Goal: Transaction & Acquisition: Download file/media

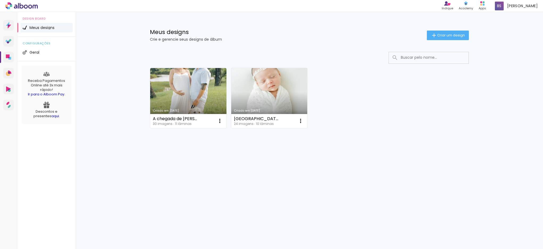
click at [288, 97] on link "Criado em [DATE]" at bounding box center [269, 98] width 76 height 60
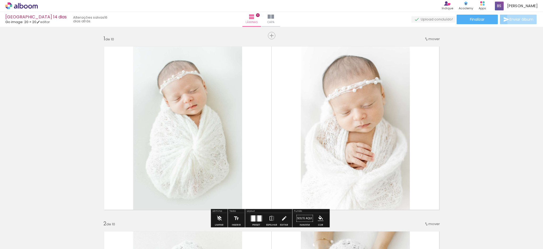
click at [522, 19] on span "Enviar álbum" at bounding box center [522, 20] width 24 height 4
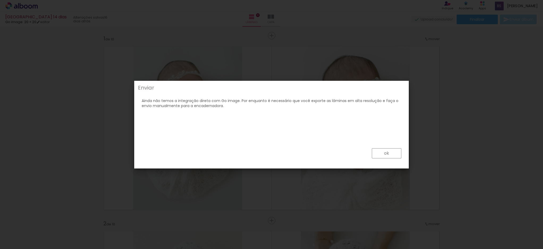
click at [0, 0] on slot "ok" at bounding box center [0, 0] width 0 height 0
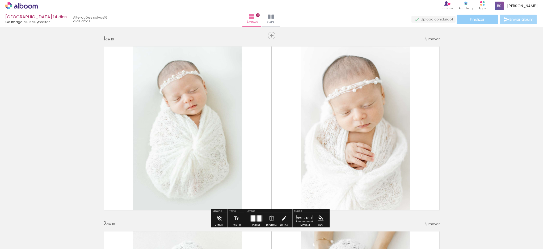
click at [478, 22] on paper-button "Finalizar" at bounding box center [477, 20] width 41 height 10
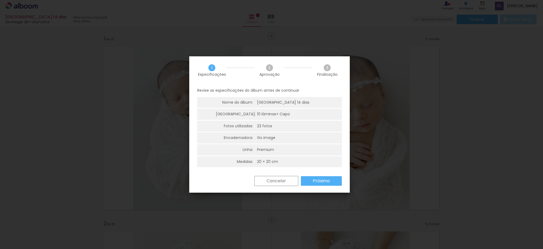
click at [270, 68] on span "2" at bounding box center [269, 67] width 7 height 7
click at [272, 68] on span "2" at bounding box center [269, 67] width 7 height 7
click at [0, 0] on slot "Próximo" at bounding box center [0, 0] width 0 height 0
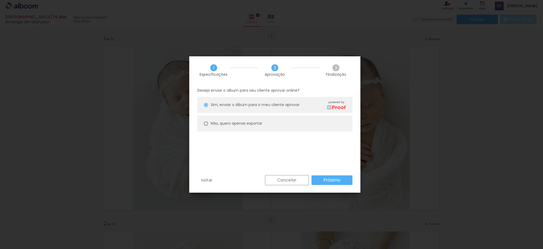
click at [0, 0] on slot "Não, quero apenas exportar" at bounding box center [0, 0] width 0 height 0
type paper-radio-button "on"
click at [0, 0] on slot "Próximo" at bounding box center [0, 0] width 0 height 0
type input "Alta, 300 DPI"
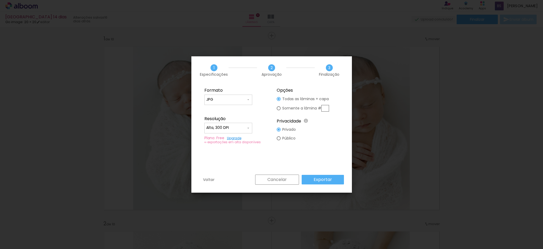
click at [240, 99] on input "JPG" at bounding box center [226, 99] width 40 height 5
click at [224, 179] on div "Voltar Cancelar Exportar" at bounding box center [271, 184] width 161 height 18
click at [0, 0] on slot "Exportar" at bounding box center [0, 0] width 0 height 0
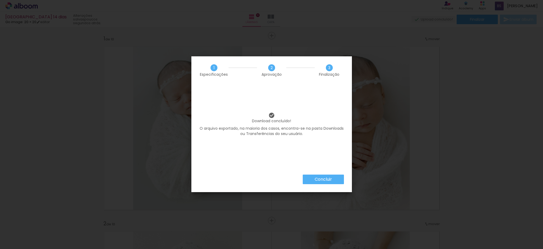
click at [0, 0] on slot "Concluir" at bounding box center [0, 0] width 0 height 0
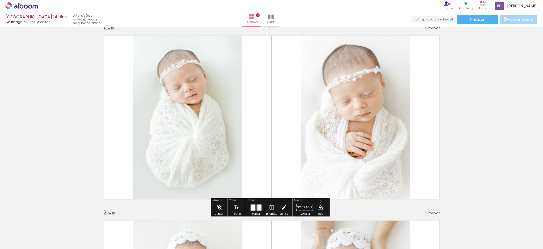
scroll to position [11, 0]
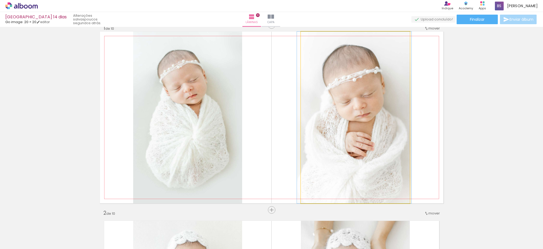
click at [357, 105] on quentale-photo at bounding box center [355, 118] width 109 height 172
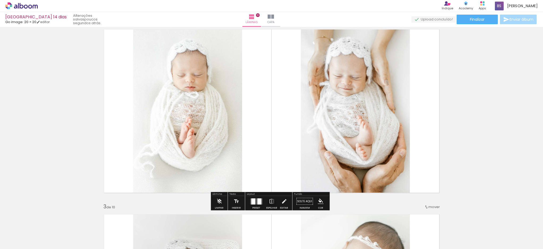
scroll to position [190, 0]
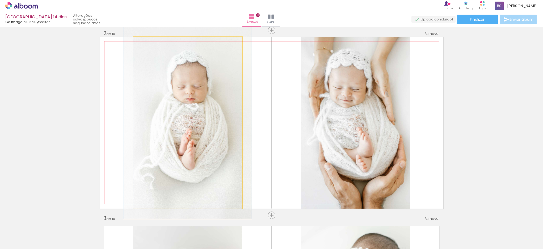
click at [218, 137] on quentale-photo at bounding box center [187, 123] width 109 height 172
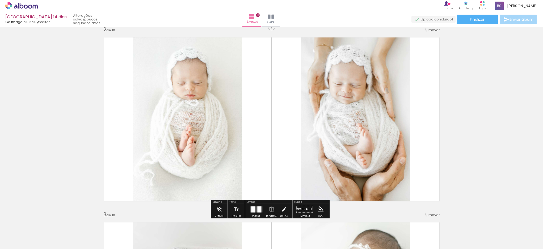
scroll to position [196, 0]
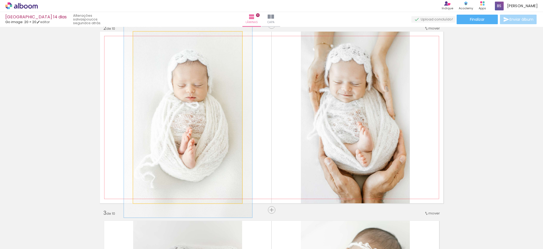
drag, startPoint x: 212, startPoint y: 125, endPoint x: 215, endPoint y: 128, distance: 4.7
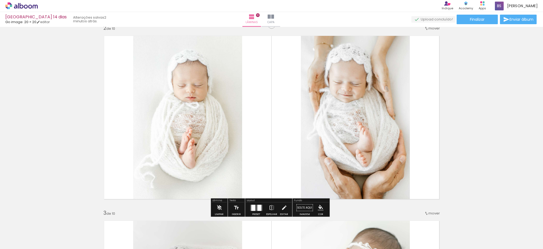
click at [183, 110] on quentale-photo at bounding box center [187, 118] width 109 height 172
click at [376, 84] on quentale-photo at bounding box center [355, 118] width 109 height 172
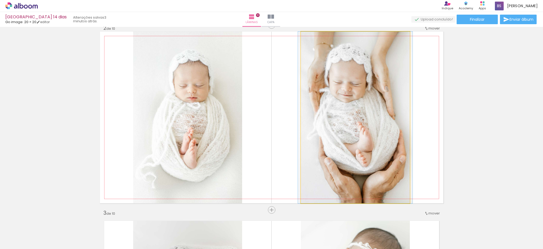
click at [377, 83] on quentale-photo at bounding box center [355, 118] width 109 height 172
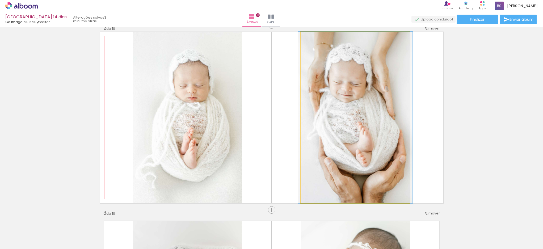
click at [368, 84] on quentale-photo at bounding box center [355, 118] width 109 height 172
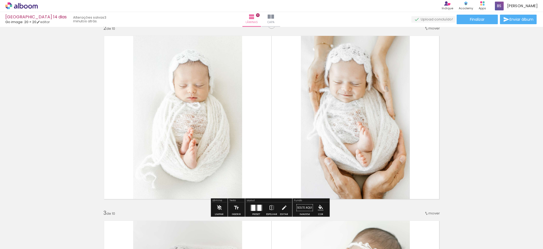
drag, startPoint x: 462, startPoint y: 89, endPoint x: 456, endPoint y: 89, distance: 6.7
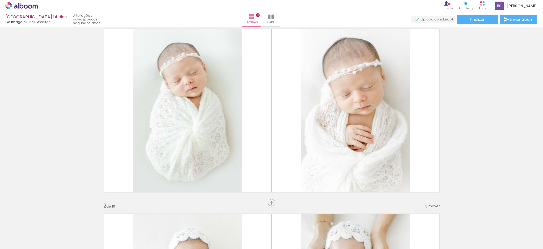
scroll to position [18, 0]
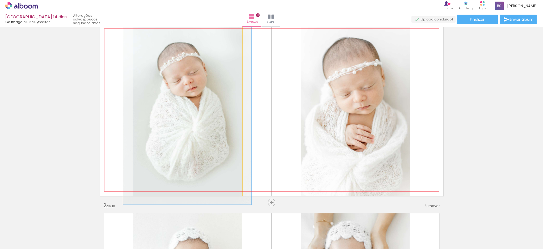
drag, startPoint x: 195, startPoint y: 118, endPoint x: 200, endPoint y: 116, distance: 5.5
click at [195, 117] on quentale-photo at bounding box center [187, 110] width 109 height 172
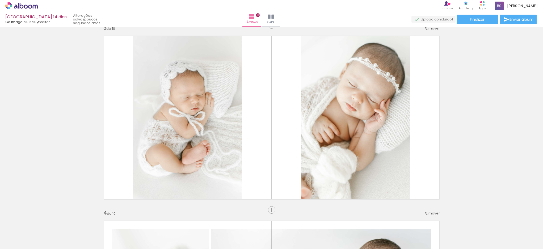
scroll to position [377, 0]
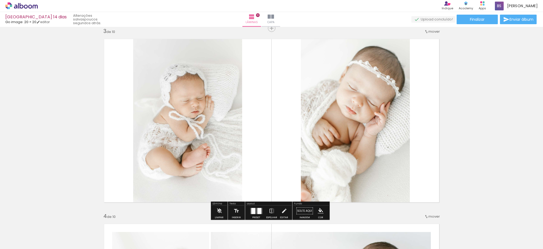
click at [378, 97] on quentale-photo at bounding box center [355, 121] width 109 height 172
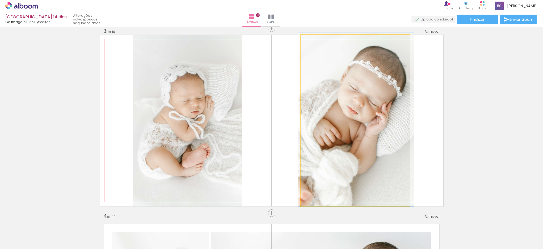
drag, startPoint x: 390, startPoint y: 87, endPoint x: 397, endPoint y: 86, distance: 6.6
click at [390, 87] on quentale-photo at bounding box center [355, 121] width 109 height 172
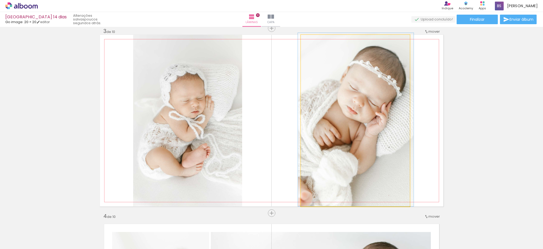
click at [392, 91] on quentale-photo at bounding box center [355, 121] width 109 height 172
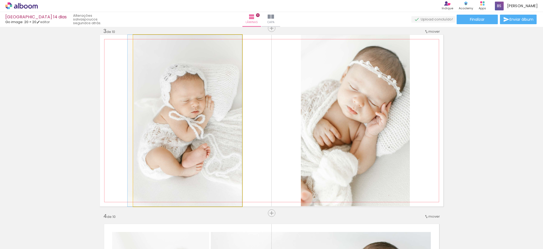
click at [206, 119] on quentale-photo at bounding box center [187, 121] width 109 height 172
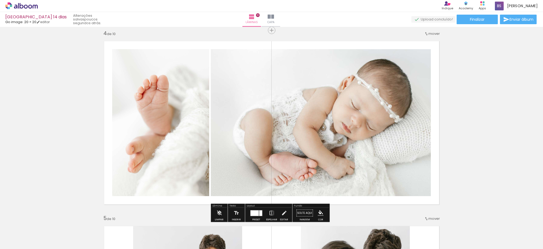
scroll to position [561, 0]
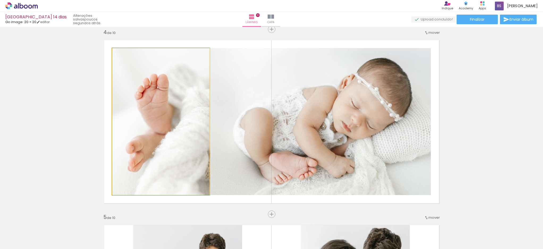
click at [132, 124] on quentale-photo at bounding box center [160, 121] width 97 height 147
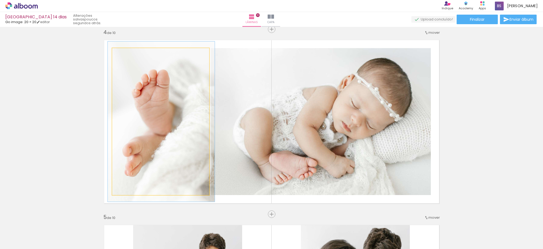
drag, startPoint x: 123, startPoint y: 55, endPoint x: 129, endPoint y: 63, distance: 9.3
type paper-slider "109"
click at [125, 55] on div at bounding box center [126, 53] width 9 height 9
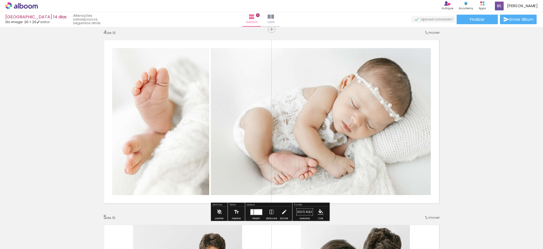
click at [397, 103] on quentale-photo at bounding box center [321, 121] width 220 height 147
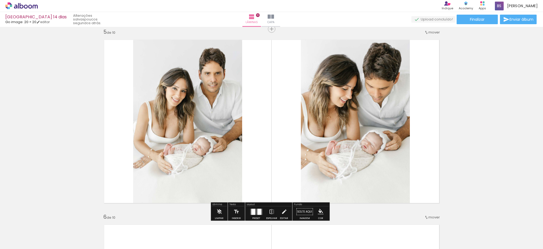
scroll to position [750, 0]
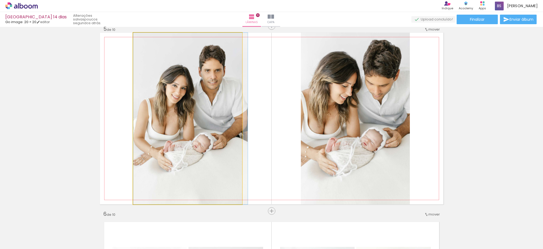
drag, startPoint x: 185, startPoint y: 104, endPoint x: 189, endPoint y: 110, distance: 7.3
drag, startPoint x: 193, startPoint y: 110, endPoint x: 193, endPoint y: 114, distance: 4.5
drag, startPoint x: 195, startPoint y: 99, endPoint x: 195, endPoint y: 108, distance: 8.8
click at [195, 103] on quentale-photo at bounding box center [187, 119] width 109 height 172
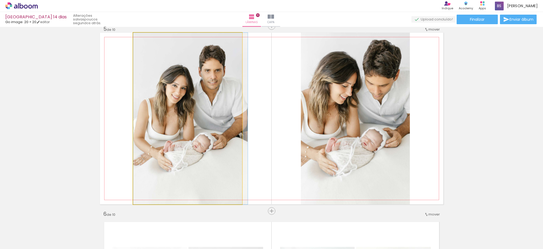
click at [197, 98] on quentale-photo at bounding box center [187, 119] width 109 height 172
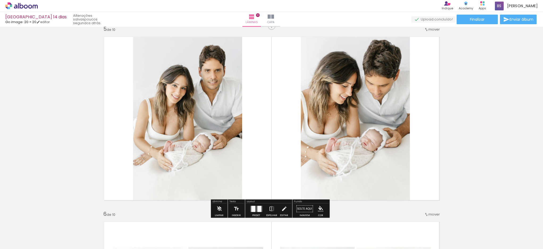
click at [428, 89] on quentale-layouter at bounding box center [271, 119] width 343 height 172
click at [254, 90] on quentale-layouter at bounding box center [271, 119] width 343 height 172
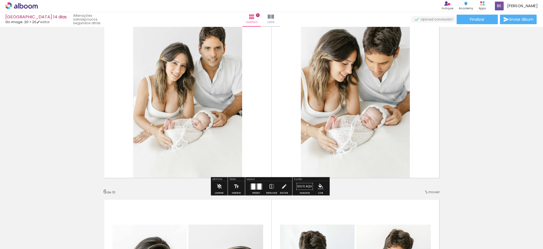
click at [216, 109] on quentale-photo at bounding box center [187, 96] width 109 height 172
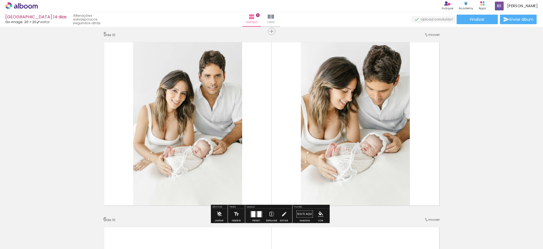
scroll to position [747, 0]
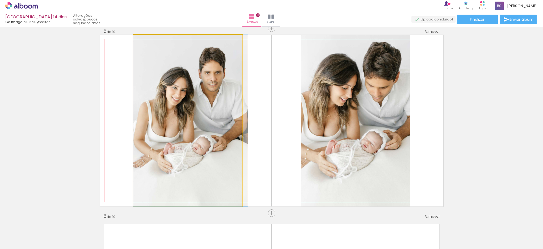
click at [219, 92] on quentale-photo at bounding box center [187, 121] width 109 height 172
click at [220, 93] on quentale-photo at bounding box center [187, 121] width 109 height 172
drag, startPoint x: 211, startPoint y: 98, endPoint x: 213, endPoint y: 104, distance: 5.8
click at [214, 105] on quentale-photo at bounding box center [187, 121] width 109 height 172
click at [217, 108] on quentale-photo at bounding box center [187, 121] width 109 height 172
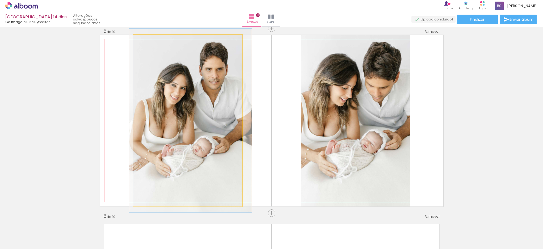
type paper-slider "107"
click at [146, 43] on div at bounding box center [146, 40] width 9 height 9
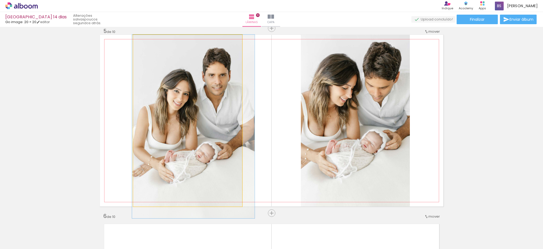
drag, startPoint x: 161, startPoint y: 102, endPoint x: 167, endPoint y: 113, distance: 12.3
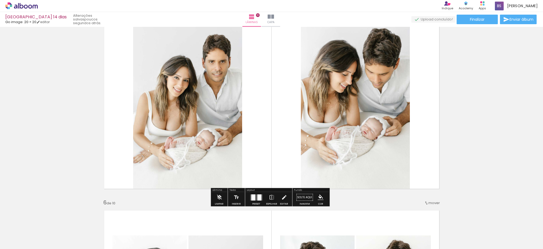
scroll to position [762, 0]
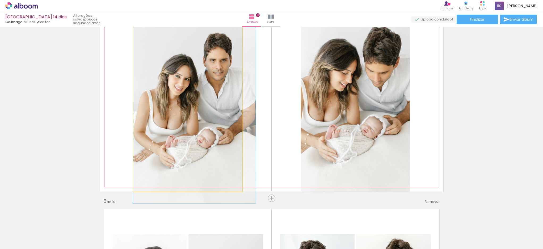
drag, startPoint x: 161, startPoint y: 102, endPoint x: 142, endPoint y: 108, distance: 20.0
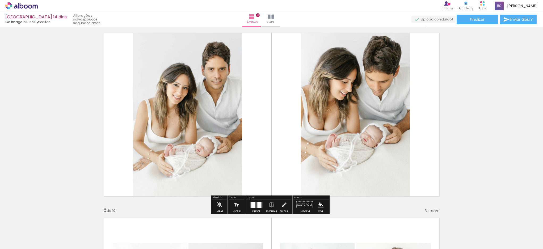
scroll to position [753, 0]
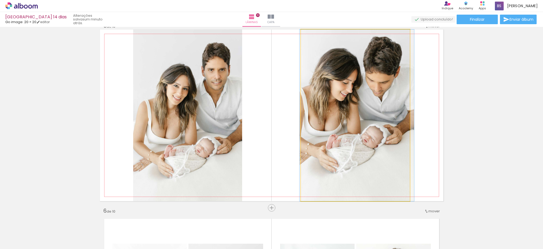
drag, startPoint x: 366, startPoint y: 120, endPoint x: 366, endPoint y: 124, distance: 4.0
drag, startPoint x: 312, startPoint y: 35, endPoint x: 311, endPoint y: 40, distance: 4.8
click at [311, 38] on div at bounding box center [313, 35] width 9 height 9
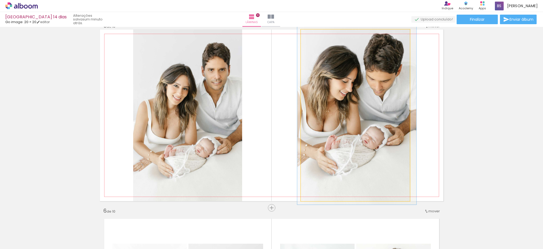
type paper-slider "104"
click at [312, 36] on div at bounding box center [314, 35] width 5 height 5
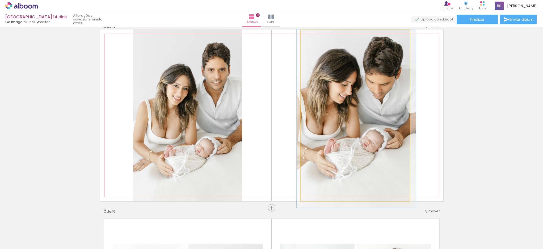
drag, startPoint x: 324, startPoint y: 66, endPoint x: 325, endPoint y: 111, distance: 44.4
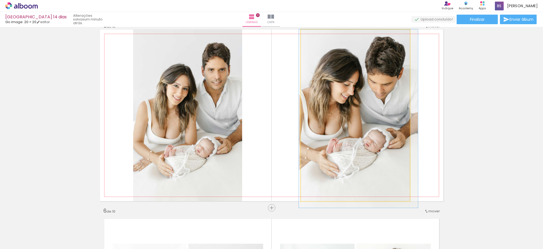
drag, startPoint x: 351, startPoint y: 109, endPoint x: 358, endPoint y: 108, distance: 7.2
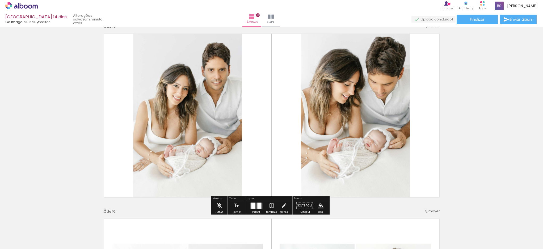
drag, startPoint x: 470, startPoint y: 97, endPoint x: 466, endPoint y: 97, distance: 3.2
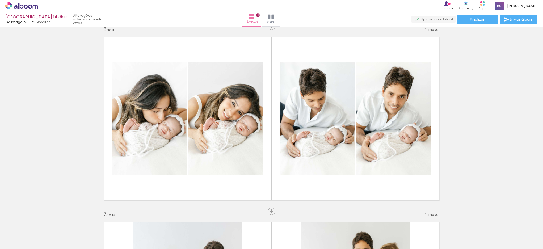
scroll to position [932, 0]
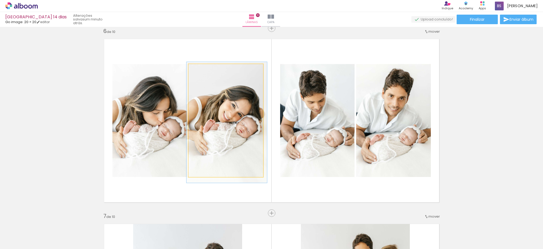
click at [221, 122] on quentale-photo at bounding box center [225, 120] width 75 height 113
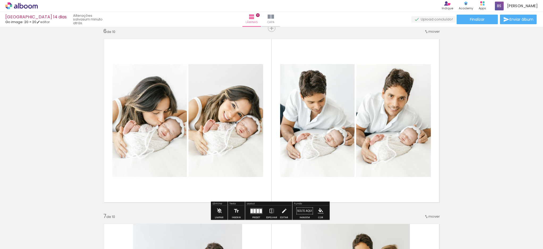
click at [481, 114] on div "Inserir lâmina 1 de 10 Inserir lâmina 2 de 10 Inserir lâmina 3 de 10 Inserir lâ…" at bounding box center [271, 113] width 543 height 2035
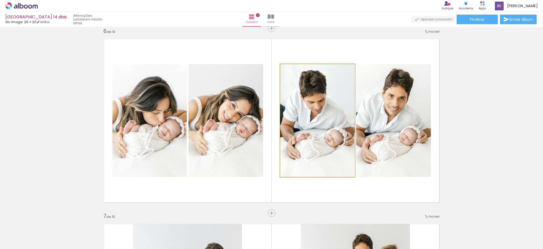
drag, startPoint x: 321, startPoint y: 98, endPoint x: 324, endPoint y: 98, distance: 3.2
click at [321, 98] on quentale-photo at bounding box center [317, 120] width 74 height 113
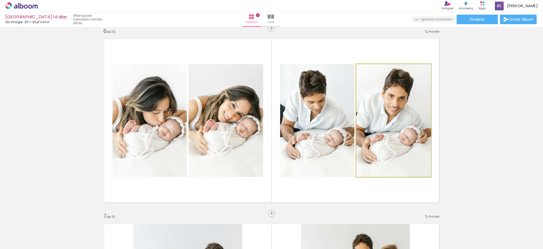
drag, startPoint x: 394, startPoint y: 95, endPoint x: 405, endPoint y: 99, distance: 11.8
click at [394, 95] on quentale-photo at bounding box center [393, 120] width 75 height 113
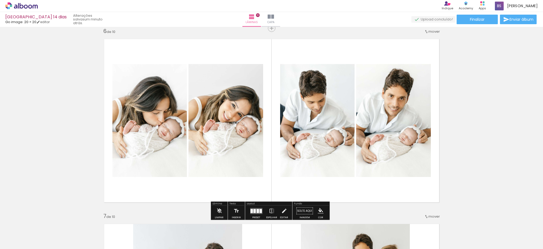
click at [492, 108] on div "Inserir lâmina 1 de 10 Inserir lâmina 2 de 10 Inserir lâmina 3 de 10 Inserir lâ…" at bounding box center [271, 113] width 543 height 2035
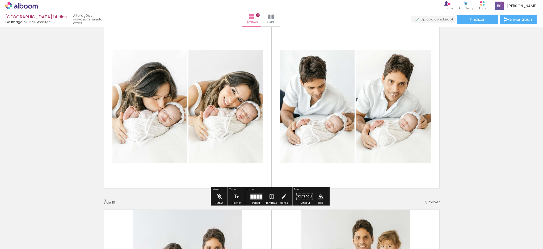
scroll to position [947, 0]
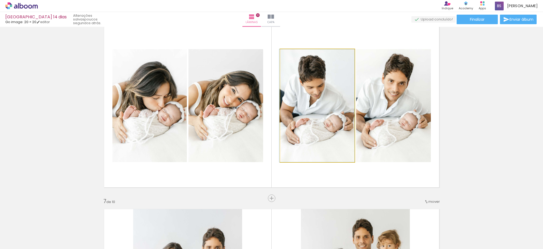
drag, startPoint x: 296, startPoint y: 113, endPoint x: 294, endPoint y: 117, distance: 4.2
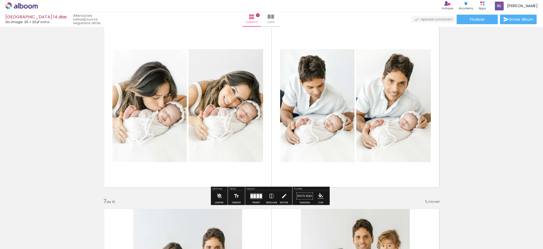
click at [504, 116] on div "Inserir lâmina 1 de 10 Inserir lâmina 2 de 10 Inserir lâmina 3 de 10 Inserir lâ…" at bounding box center [271, 98] width 543 height 2035
click at [457, 122] on div "Inserir lâmina 1 de 10 Inserir lâmina 2 de 10 Inserir lâmina 3 de 10 Inserir lâ…" at bounding box center [271, 98] width 543 height 2035
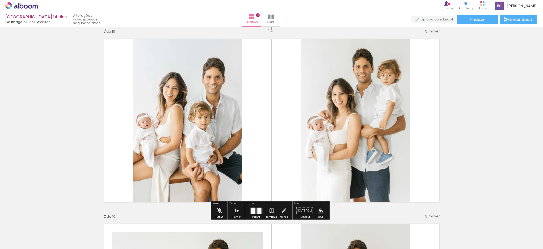
scroll to position [1120, 0]
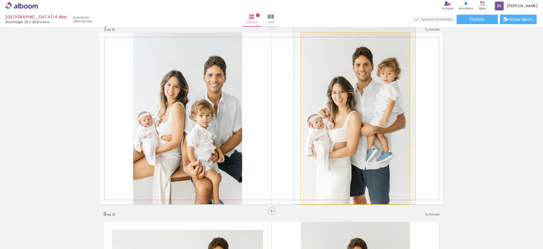
click at [388, 108] on quentale-photo at bounding box center [355, 119] width 109 height 172
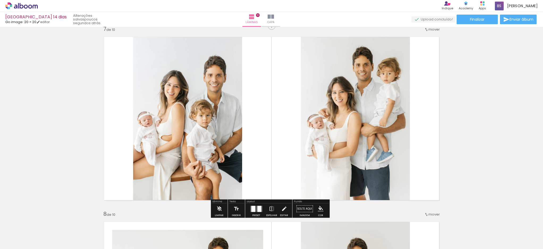
drag, startPoint x: 453, startPoint y: 110, endPoint x: 451, endPoint y: 109, distance: 2.7
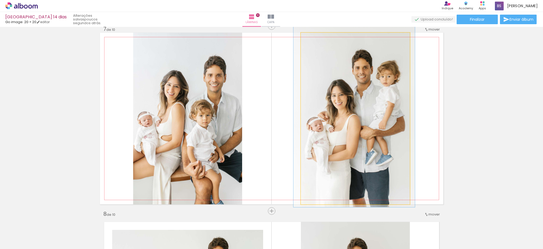
drag, startPoint x: 384, startPoint y: 114, endPoint x: 383, endPoint y: 117, distance: 3.0
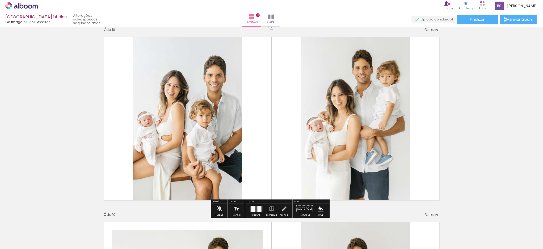
drag, startPoint x: 472, startPoint y: 122, endPoint x: 423, endPoint y: 124, distance: 49.5
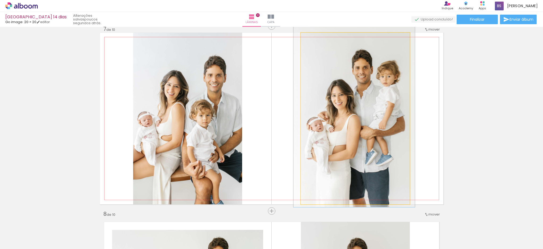
click at [375, 124] on quentale-photo at bounding box center [355, 119] width 109 height 172
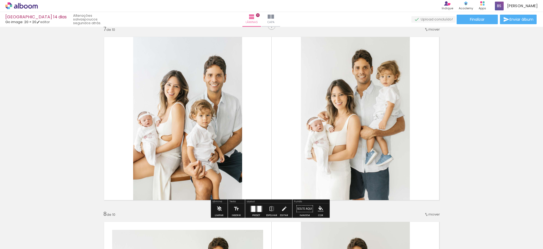
click at [373, 114] on quentale-photo at bounding box center [355, 119] width 109 height 172
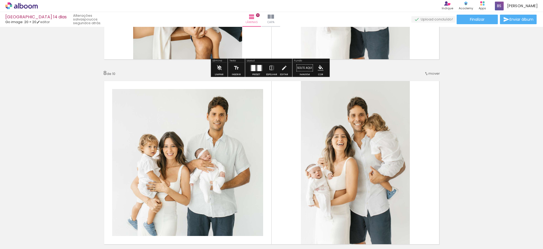
scroll to position [1294, 0]
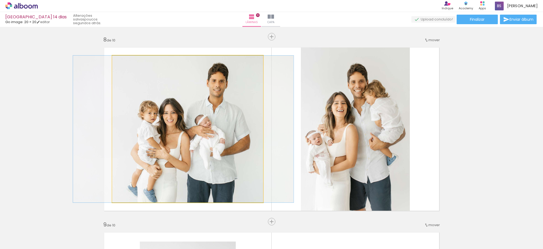
click at [222, 131] on quentale-photo at bounding box center [187, 129] width 151 height 147
click at [222, 129] on quentale-photo at bounding box center [187, 129] width 151 height 147
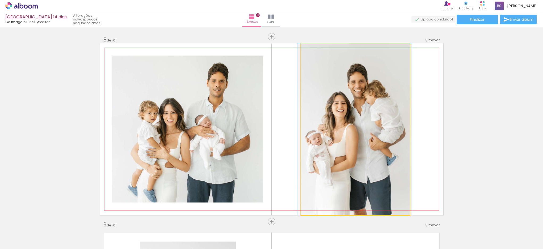
click at [381, 94] on quentale-photo at bounding box center [355, 129] width 109 height 172
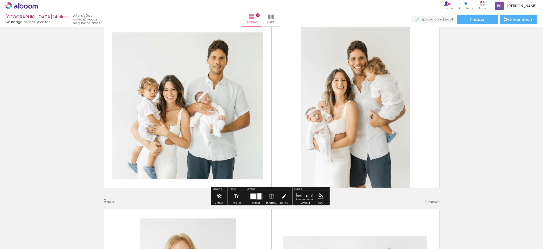
scroll to position [1317, 0]
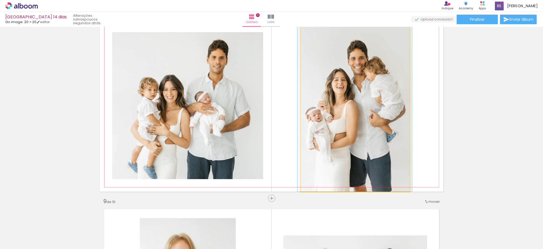
click at [359, 102] on quentale-photo at bounding box center [355, 106] width 109 height 172
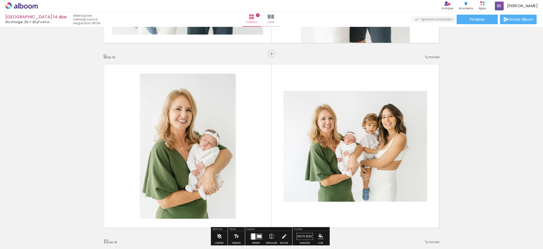
scroll to position [1487, 0]
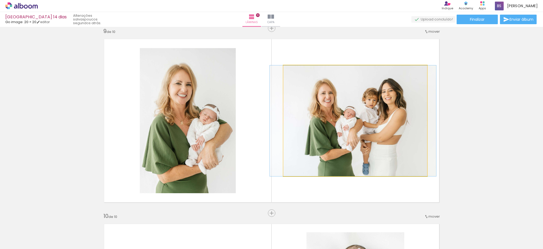
drag, startPoint x: 408, startPoint y: 103, endPoint x: 413, endPoint y: 104, distance: 5.1
click at [408, 103] on quentale-photo at bounding box center [355, 120] width 144 height 111
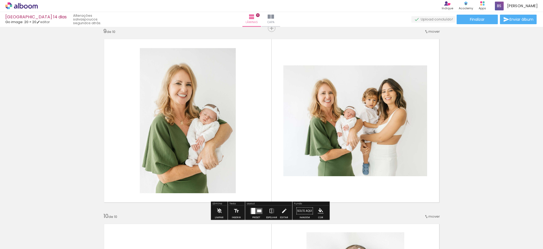
drag, startPoint x: 478, startPoint y: 103, endPoint x: 474, endPoint y: 104, distance: 3.2
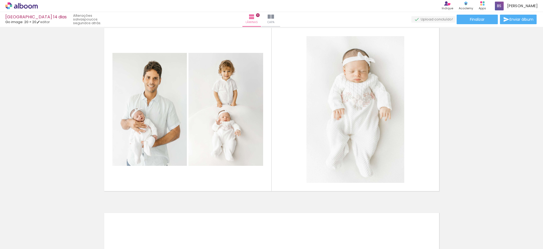
scroll to position [1684, 0]
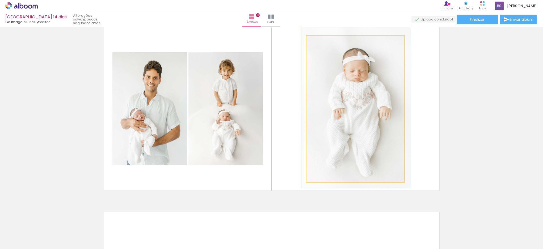
click at [380, 104] on quentale-photo at bounding box center [355, 109] width 98 height 147
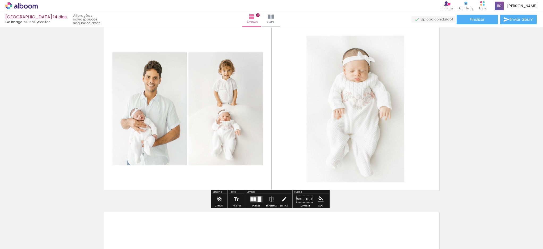
drag, startPoint x: 477, startPoint y: 103, endPoint x: 472, endPoint y: 103, distance: 5.1
drag, startPoint x: 475, startPoint y: 100, endPoint x: 472, endPoint y: 102, distance: 3.1
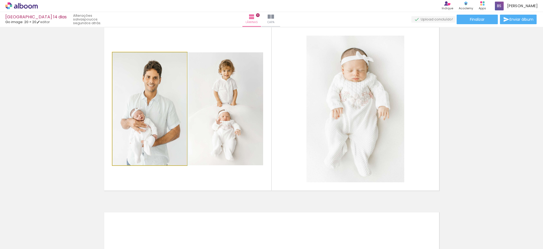
click at [162, 112] on quentale-photo at bounding box center [149, 108] width 74 height 113
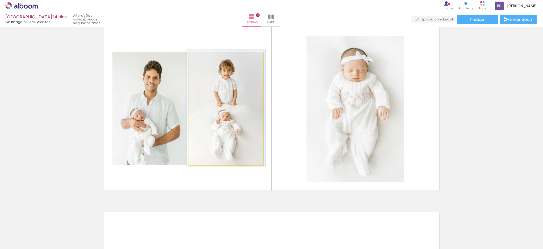
click at [232, 106] on quentale-photo at bounding box center [225, 108] width 75 height 113
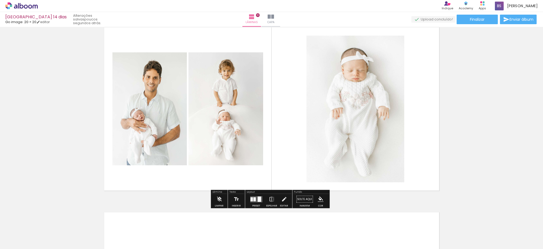
drag, startPoint x: 484, startPoint y: 111, endPoint x: 473, endPoint y: 111, distance: 11.2
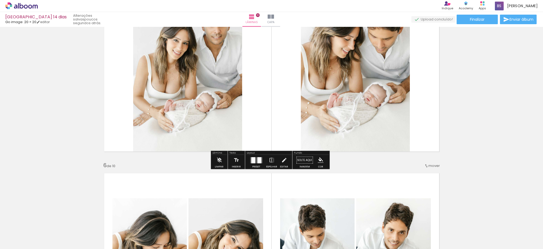
scroll to position [797, 0]
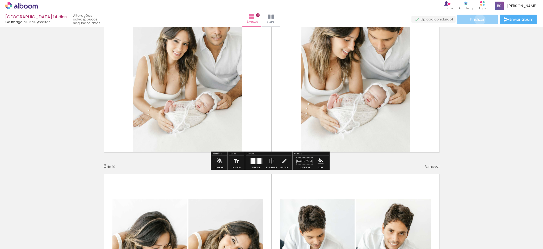
click at [478, 19] on span "Finalizar" at bounding box center [477, 20] width 15 height 4
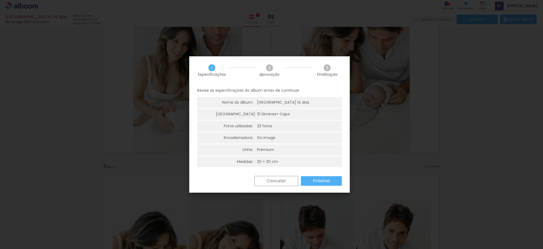
drag, startPoint x: 325, startPoint y: 69, endPoint x: 321, endPoint y: 73, distance: 5.3
click at [325, 69] on span "3" at bounding box center [327, 67] width 7 height 7
click at [319, 184] on paper-button "Próximo" at bounding box center [321, 181] width 41 height 10
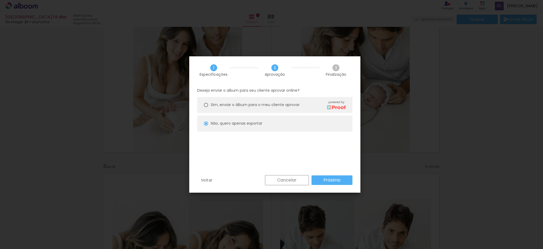
click at [331, 186] on div "Voltar Cancelar Próximo" at bounding box center [274, 184] width 171 height 18
click at [0, 0] on slot "Próximo" at bounding box center [0, 0] width 0 height 0
type input "Alta, 300 DPI"
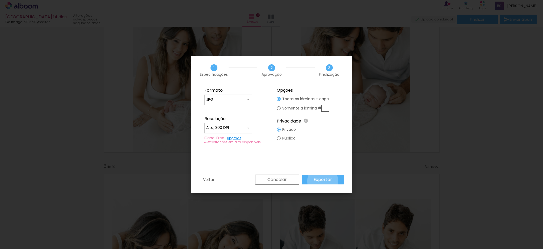
drag, startPoint x: 323, startPoint y: 181, endPoint x: 342, endPoint y: 149, distance: 36.9
click at [0, 0] on slot "Exportar" at bounding box center [0, 0] width 0 height 0
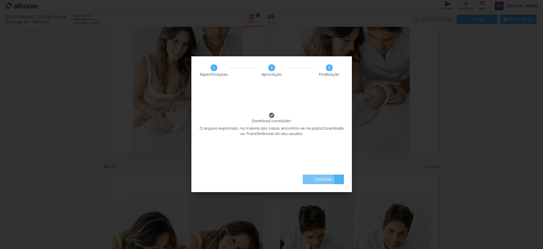
click at [0, 0] on slot "Concluir" at bounding box center [0, 0] width 0 height 0
